Goal: Transaction & Acquisition: Purchase product/service

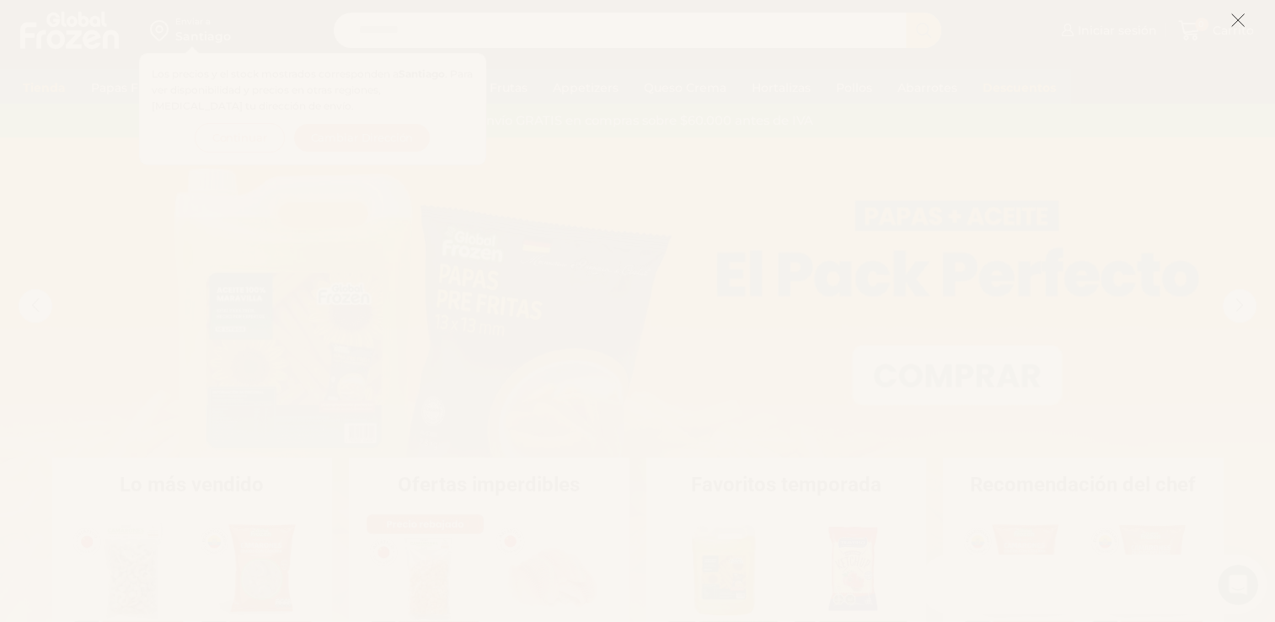
click at [1236, 20] on icon at bounding box center [1237, 20] width 15 height 15
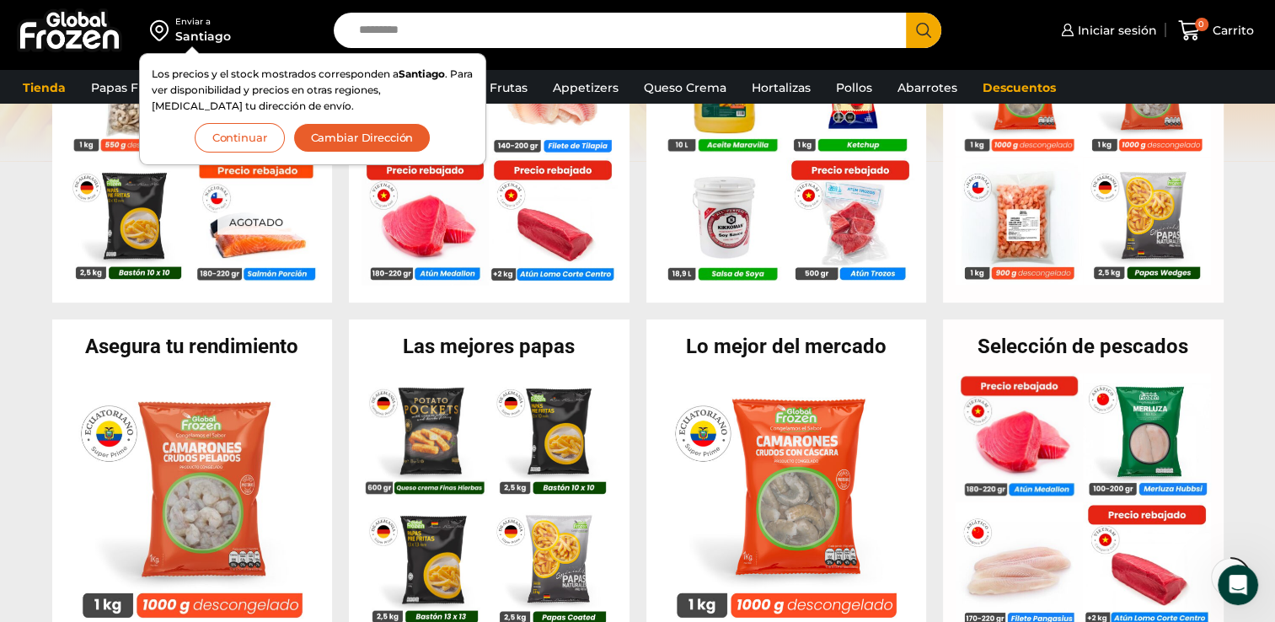
scroll to position [590, 0]
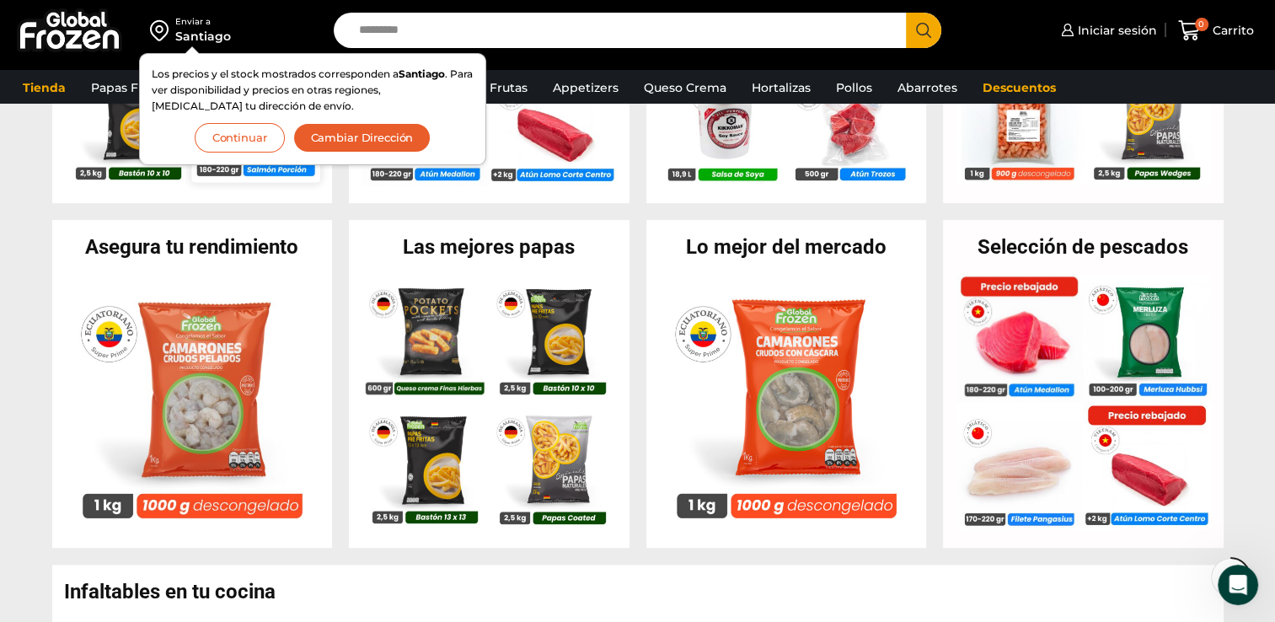
click at [233, 136] on button "Continuar" at bounding box center [240, 137] width 90 height 29
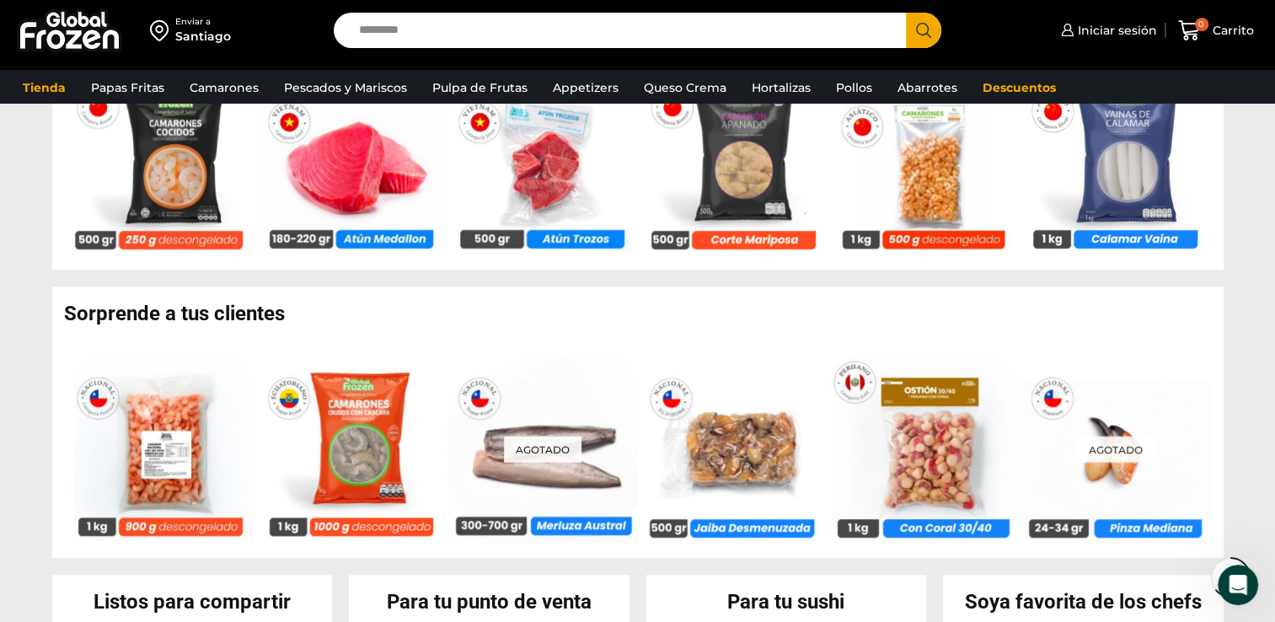
scroll to position [1180, 0]
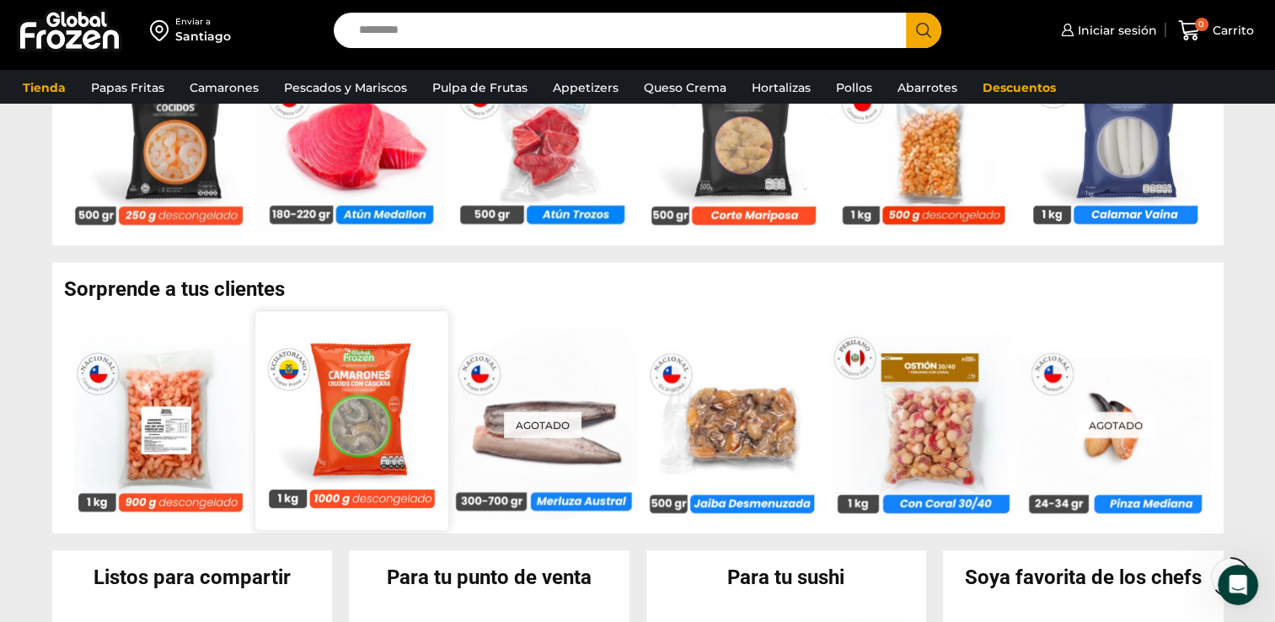
click at [366, 415] on img at bounding box center [351, 420] width 192 height 192
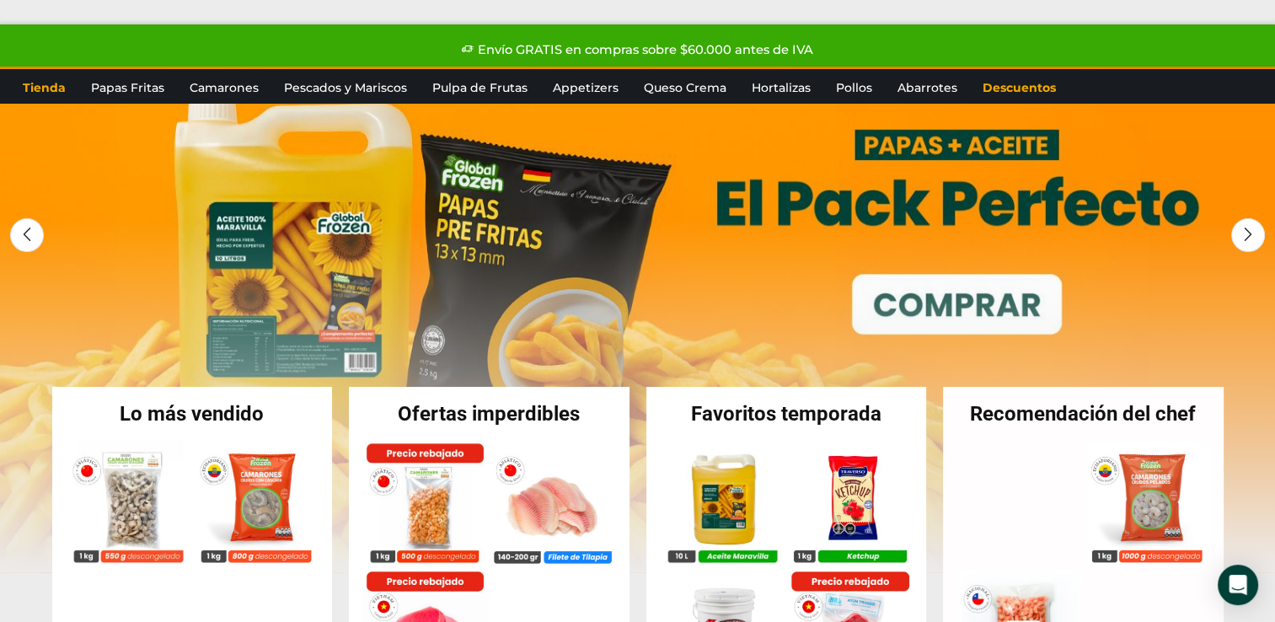
scroll to position [169, 0]
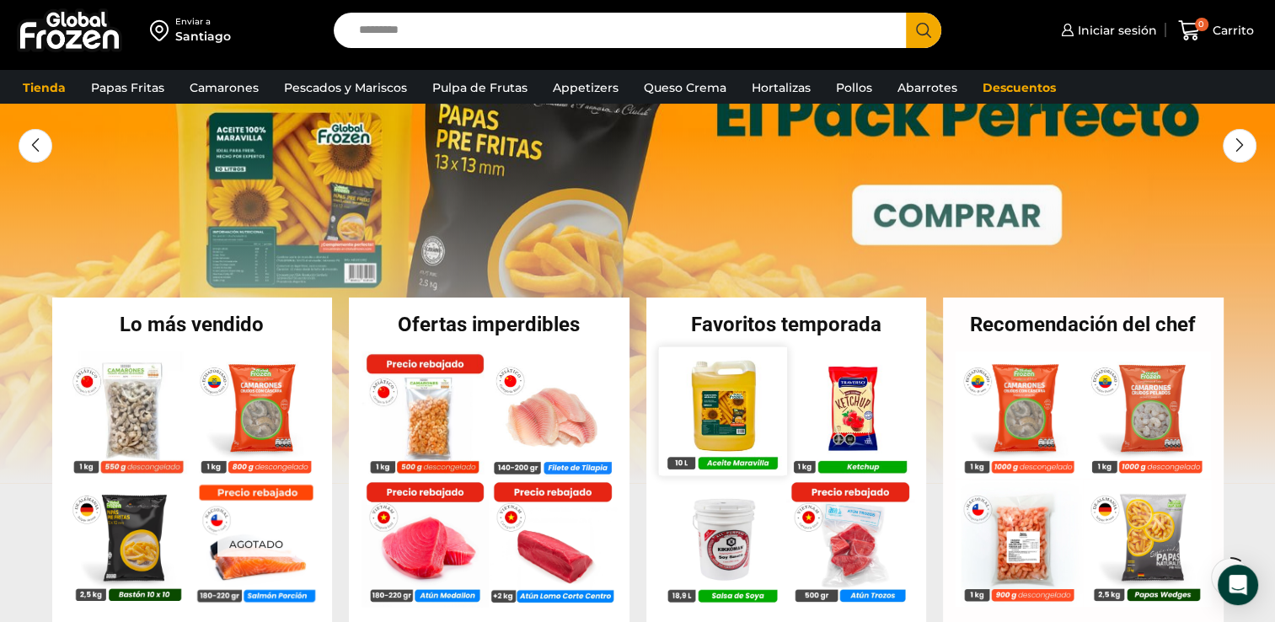
click at [721, 405] on img at bounding box center [722, 410] width 128 height 128
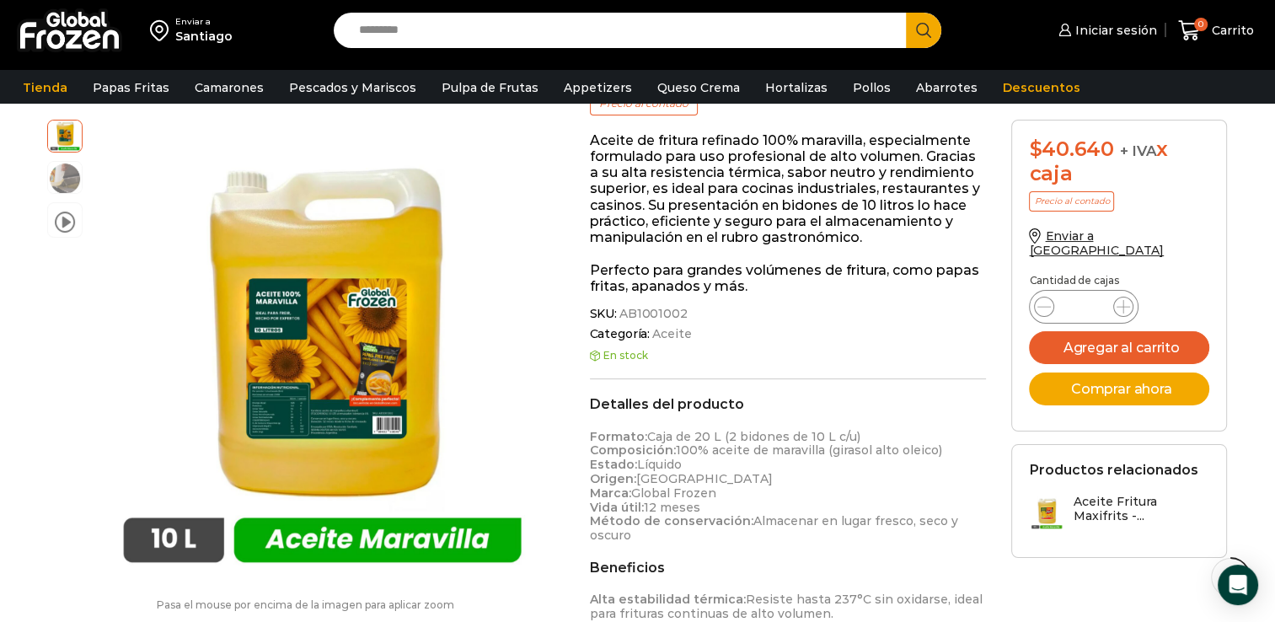
scroll to position [253, 0]
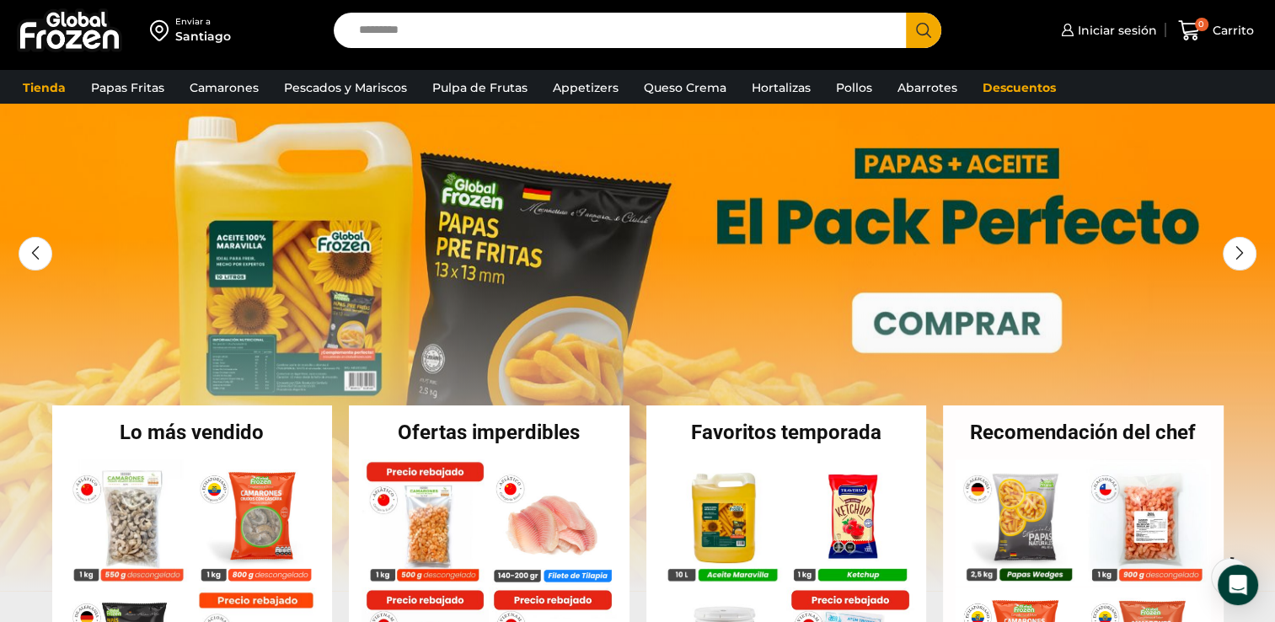
scroll to position [40, 0]
